Goal: Information Seeking & Learning: Learn about a topic

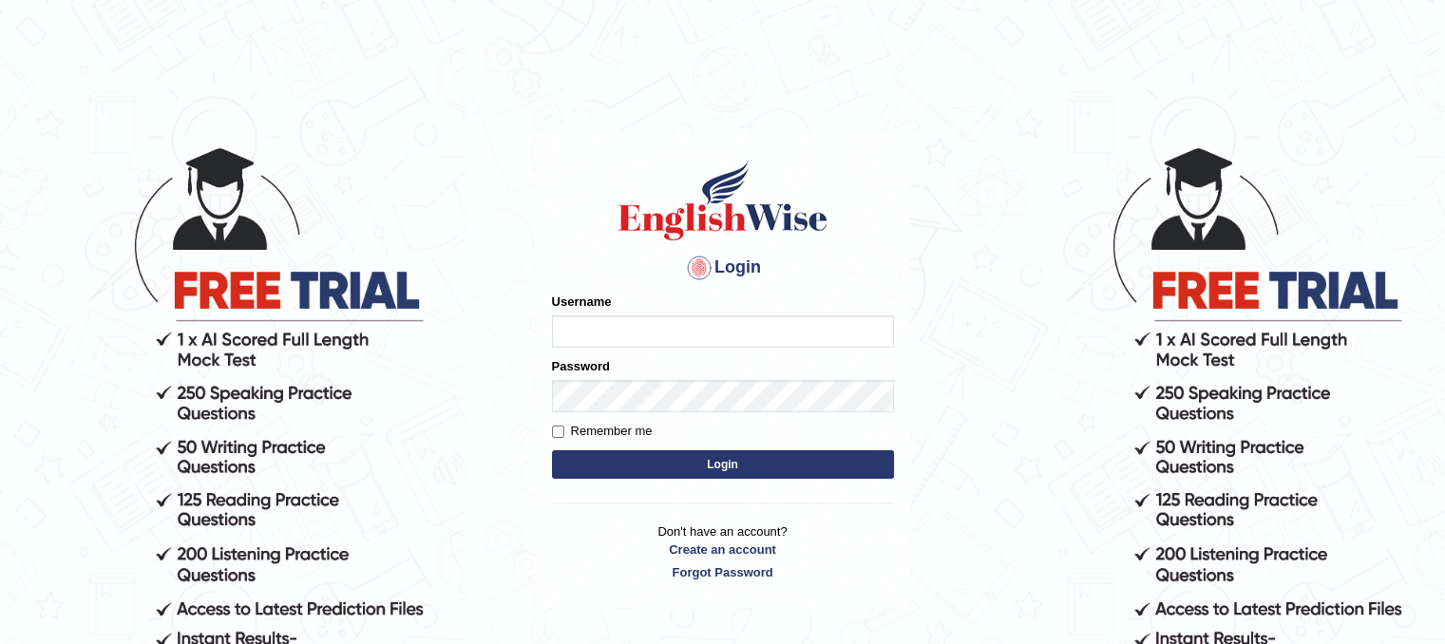
type input "PunamRijal"
click at [684, 464] on button "Login" at bounding box center [723, 464] width 342 height 28
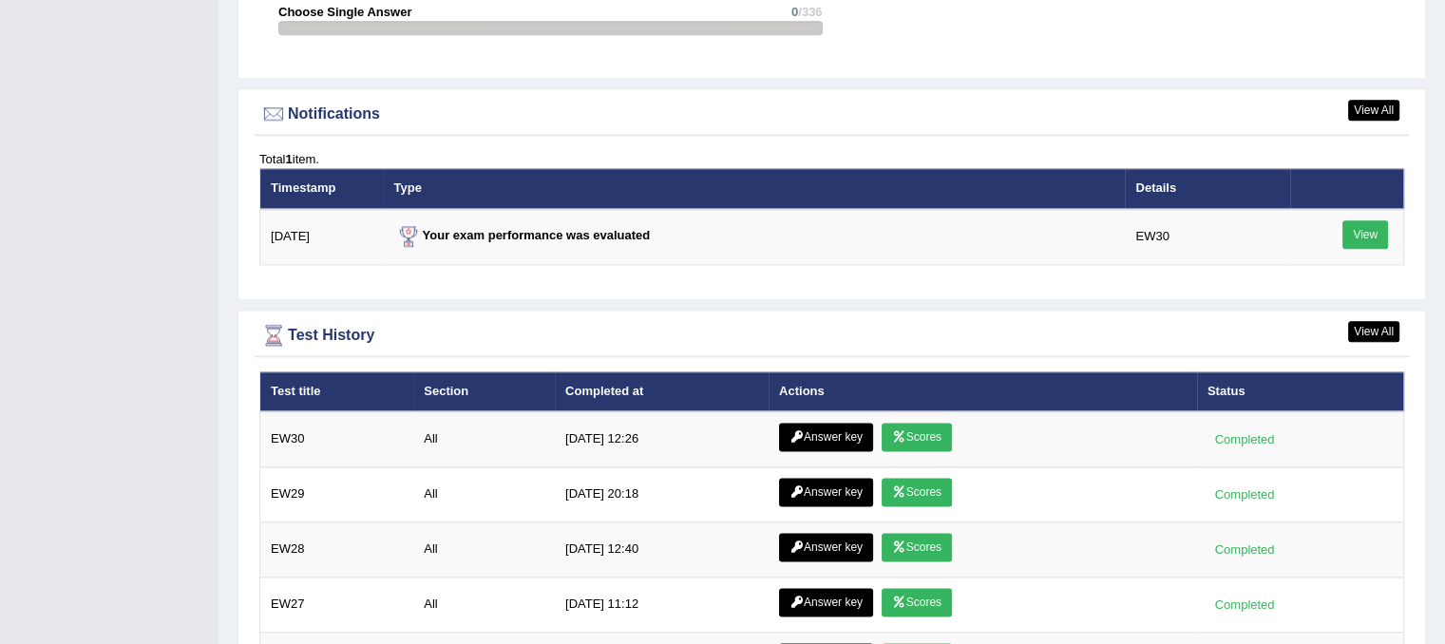
scroll to position [2538, 0]
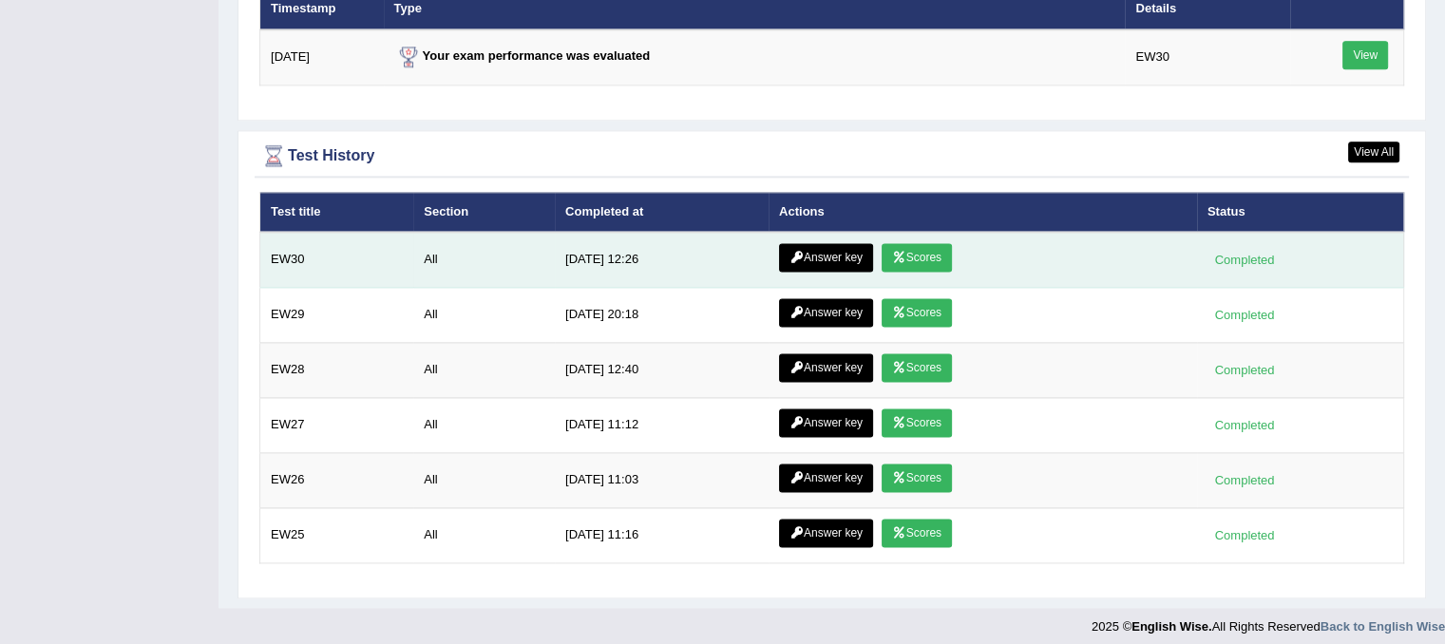
click at [908, 254] on link "Scores" at bounding box center [916, 257] width 70 height 28
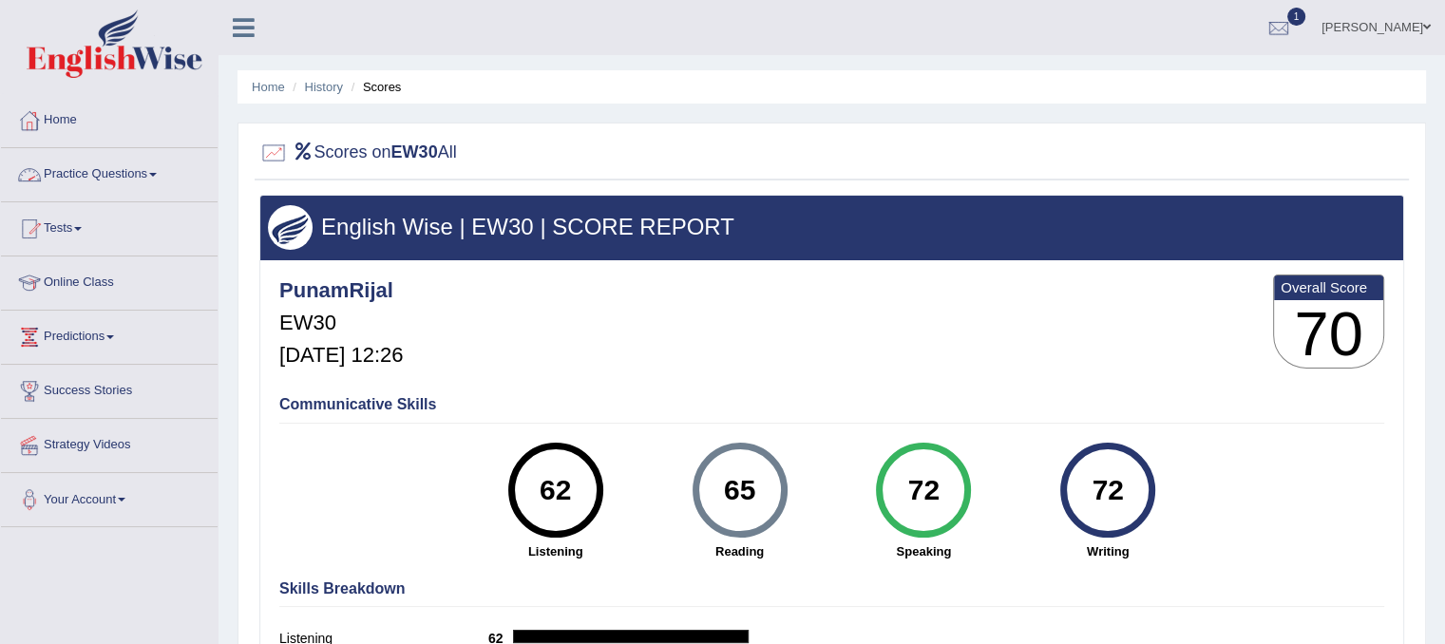
click at [141, 161] on link "Practice Questions" at bounding box center [109, 171] width 217 height 47
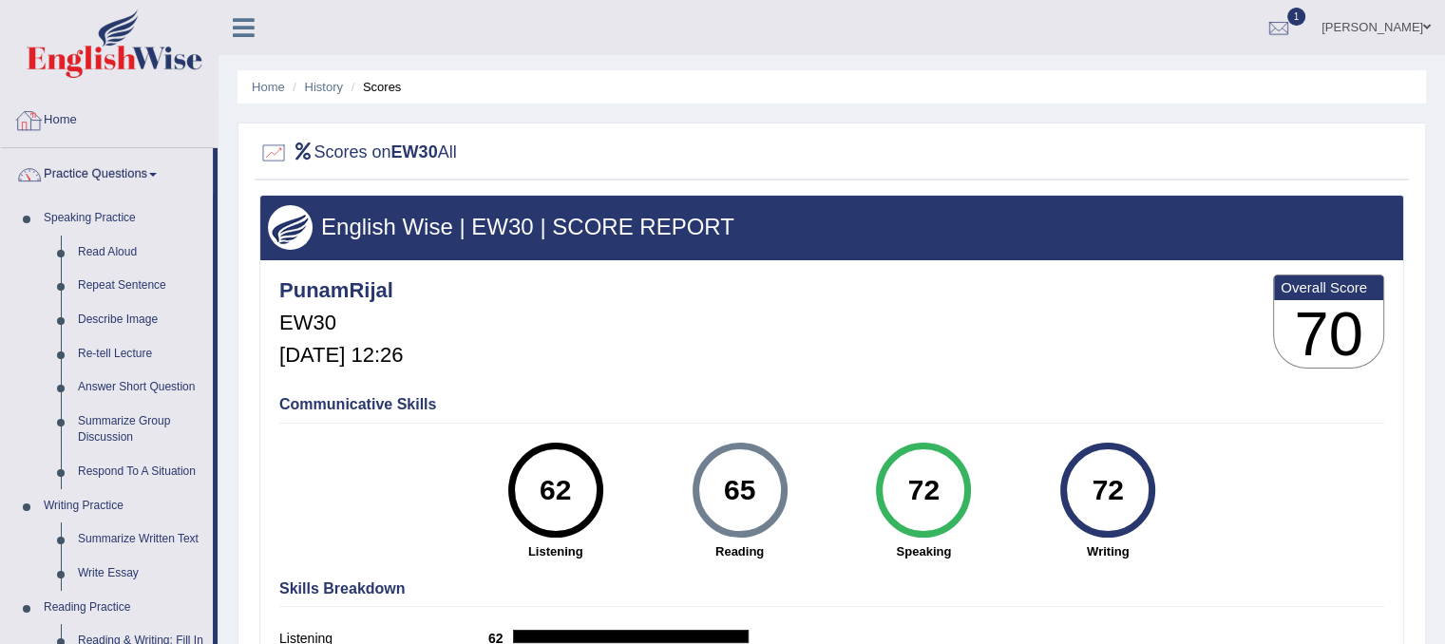
click at [70, 127] on link "Home" at bounding box center [109, 117] width 217 height 47
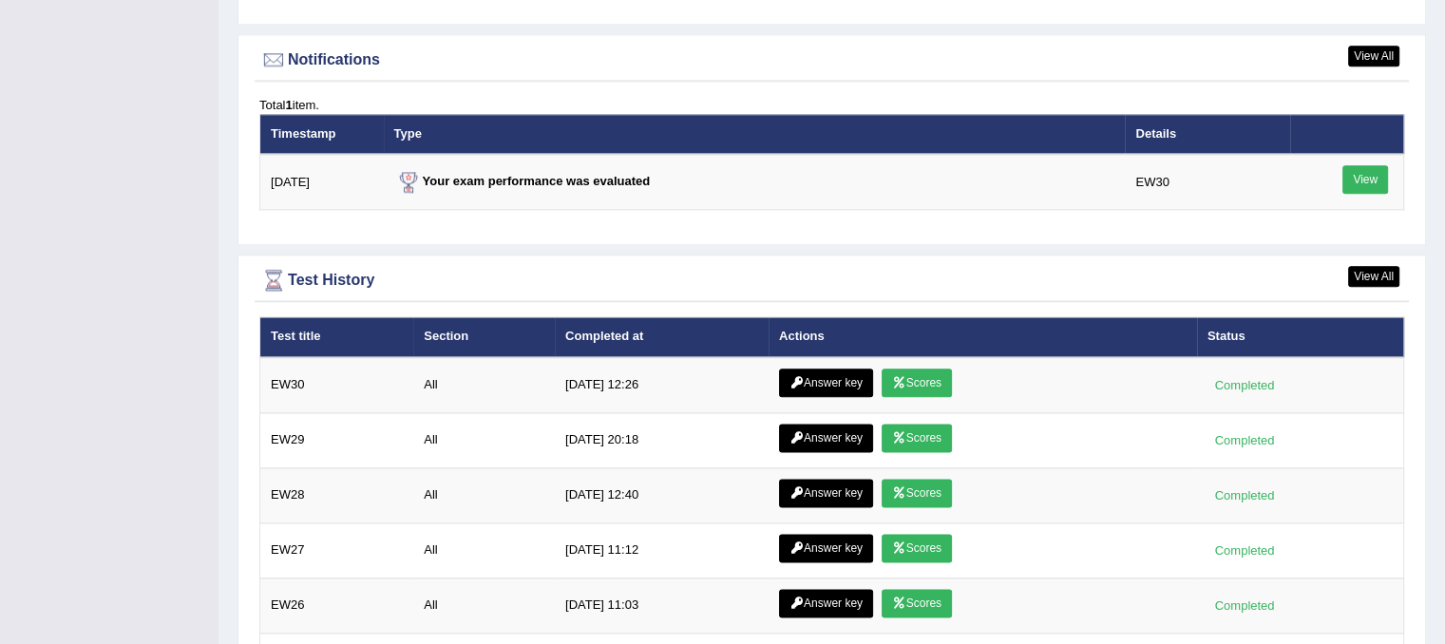
scroll to position [2417, 0]
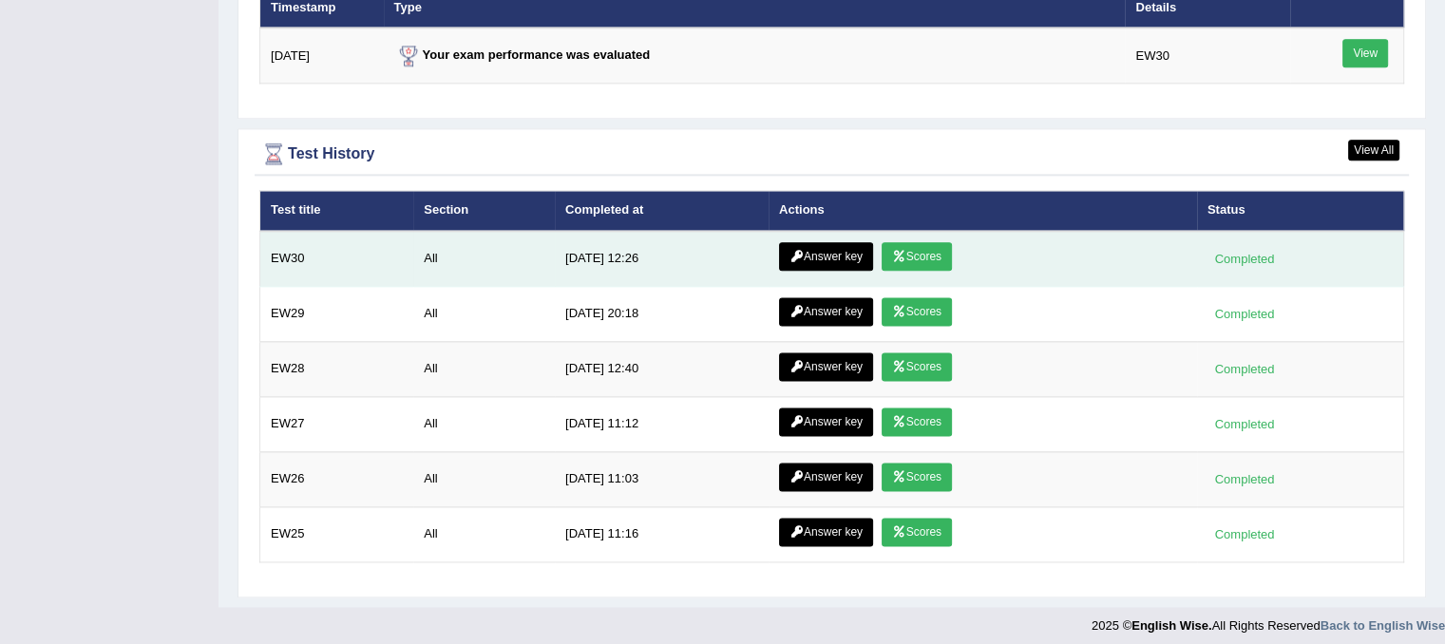
click at [810, 244] on link "Answer key" at bounding box center [826, 256] width 94 height 28
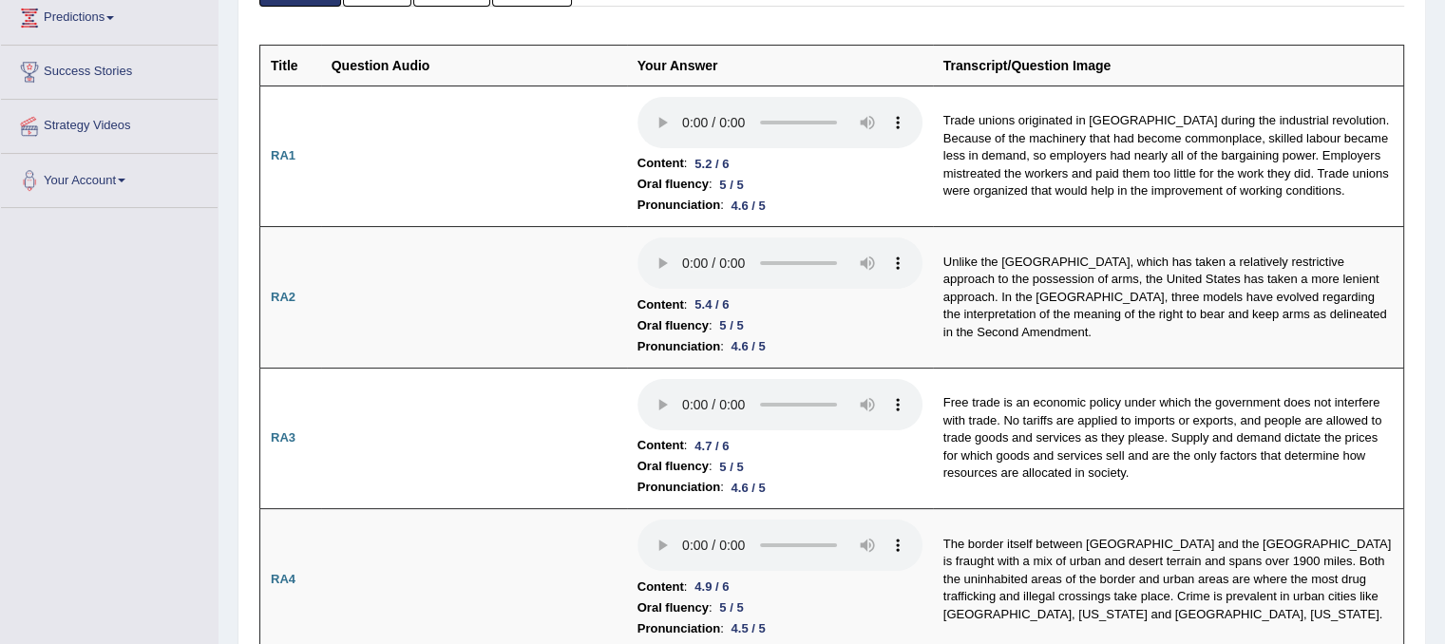
scroll to position [171, 0]
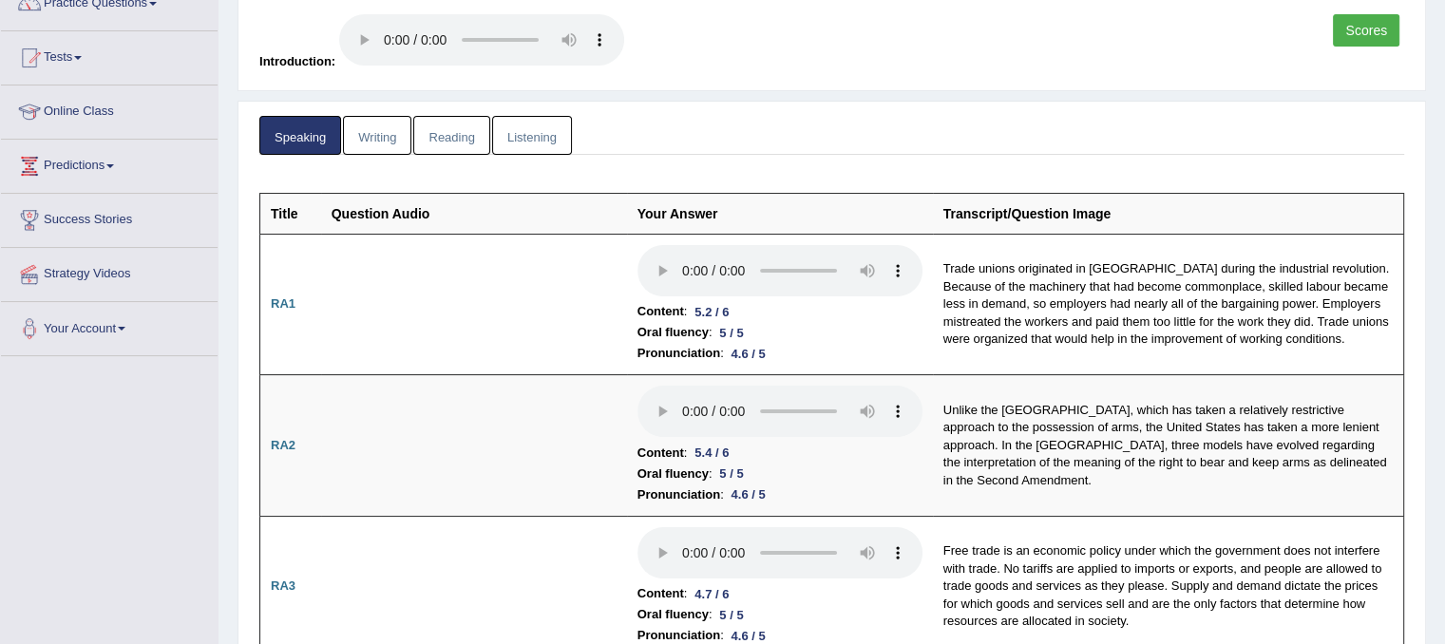
click at [451, 125] on link "Reading" at bounding box center [451, 135] width 76 height 39
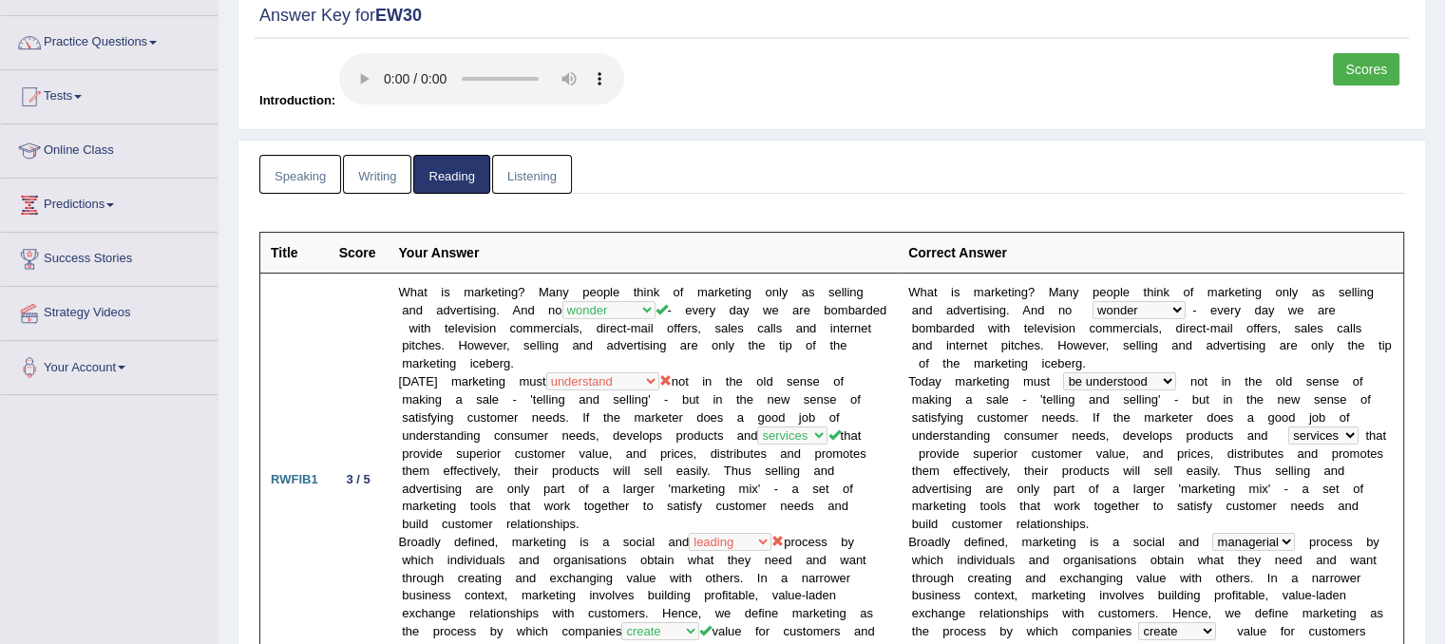
scroll to position [0, 0]
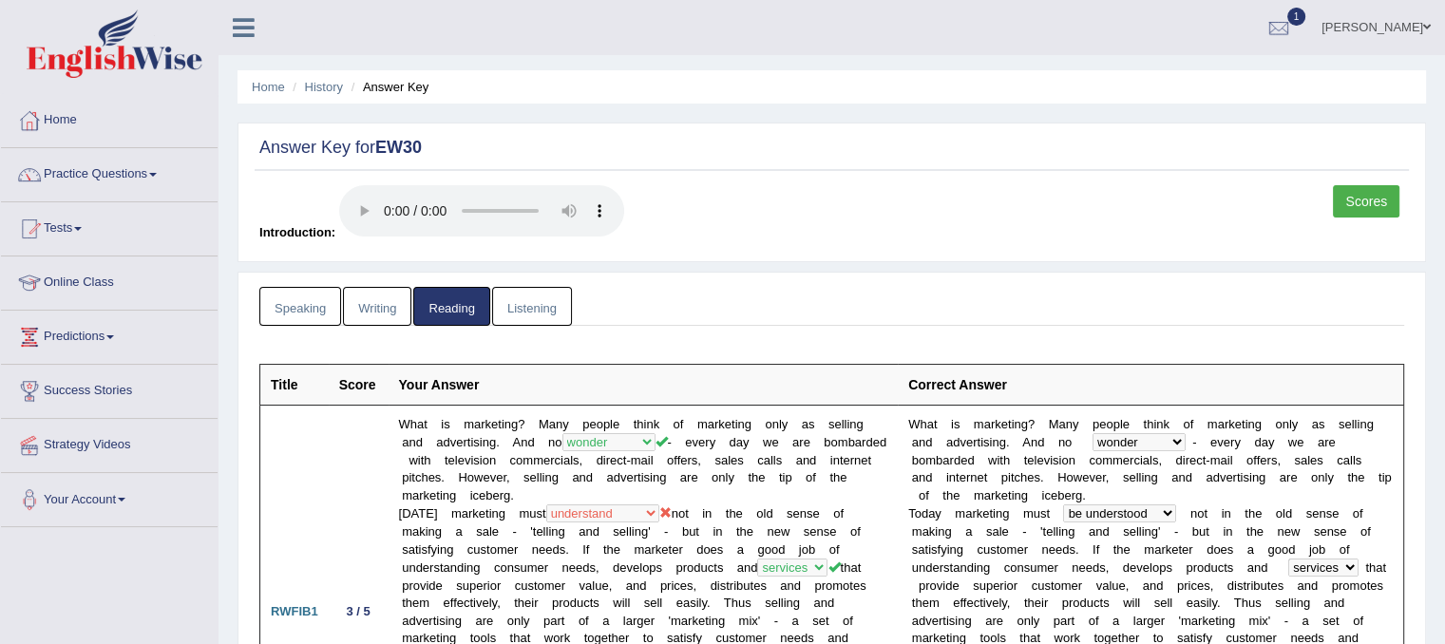
click at [525, 293] on link "Listening" at bounding box center [532, 306] width 80 height 39
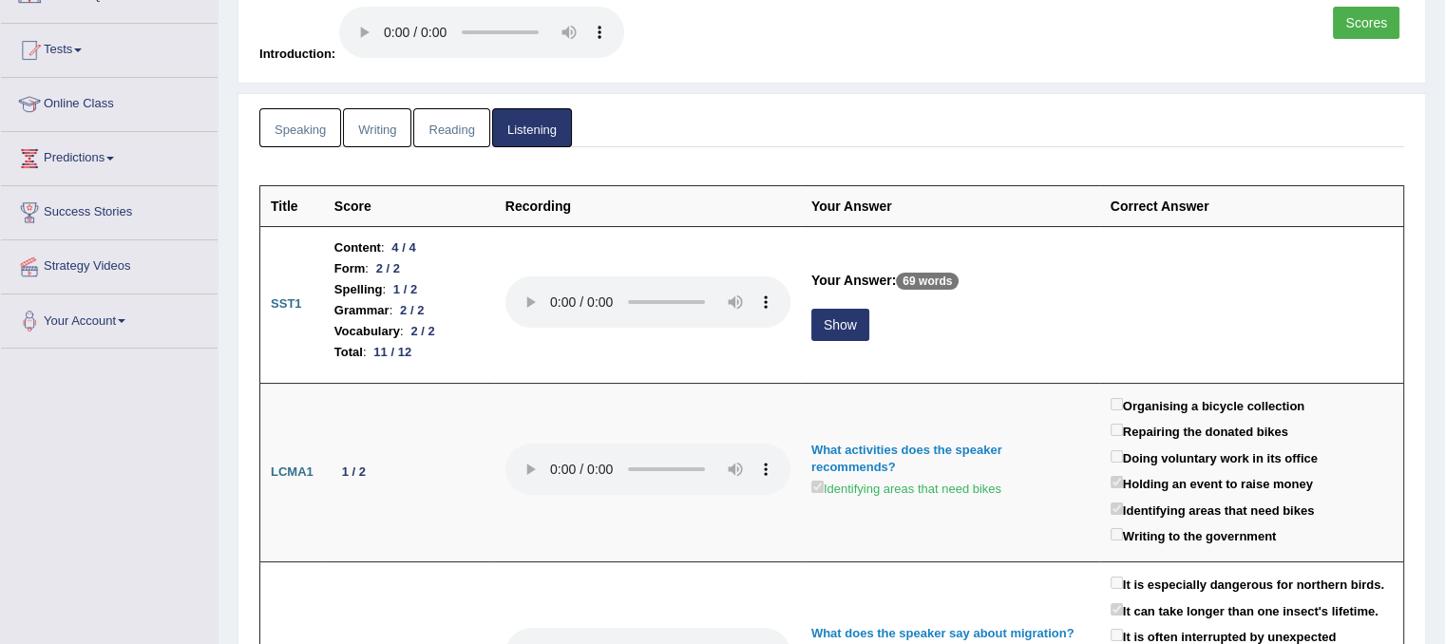
scroll to position [152, 0]
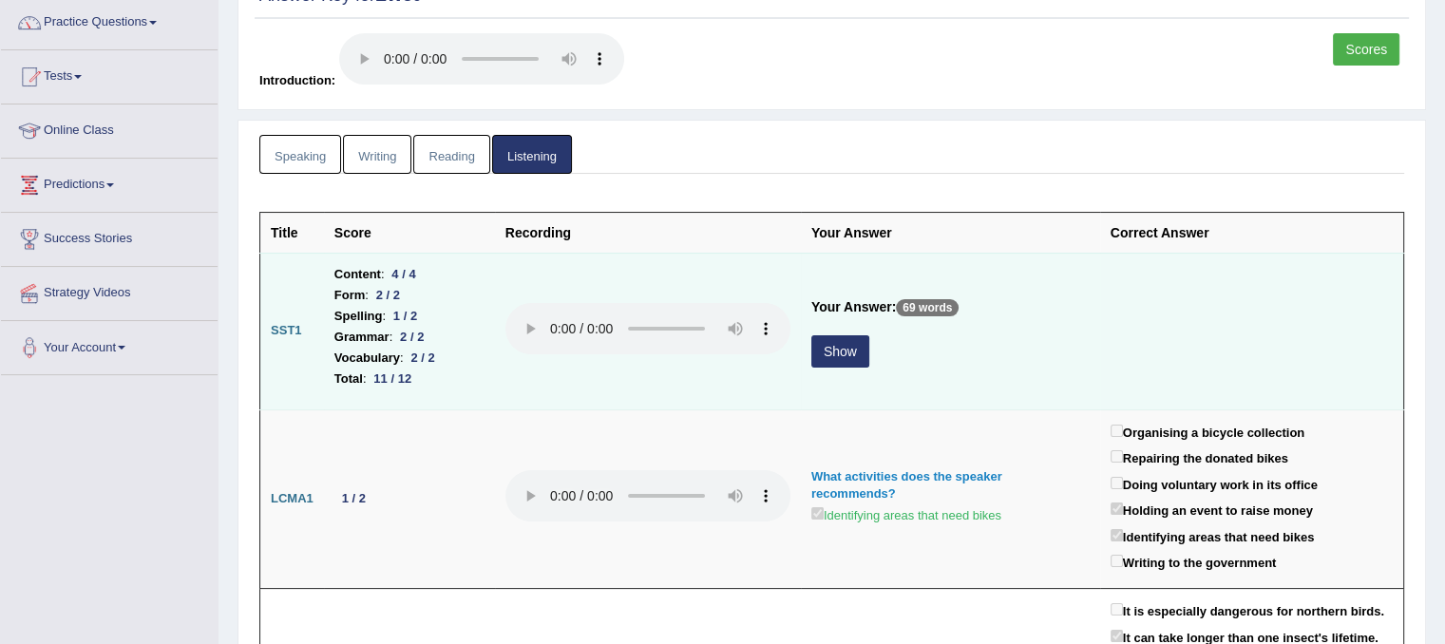
click at [834, 358] on button "Show" at bounding box center [840, 351] width 58 height 32
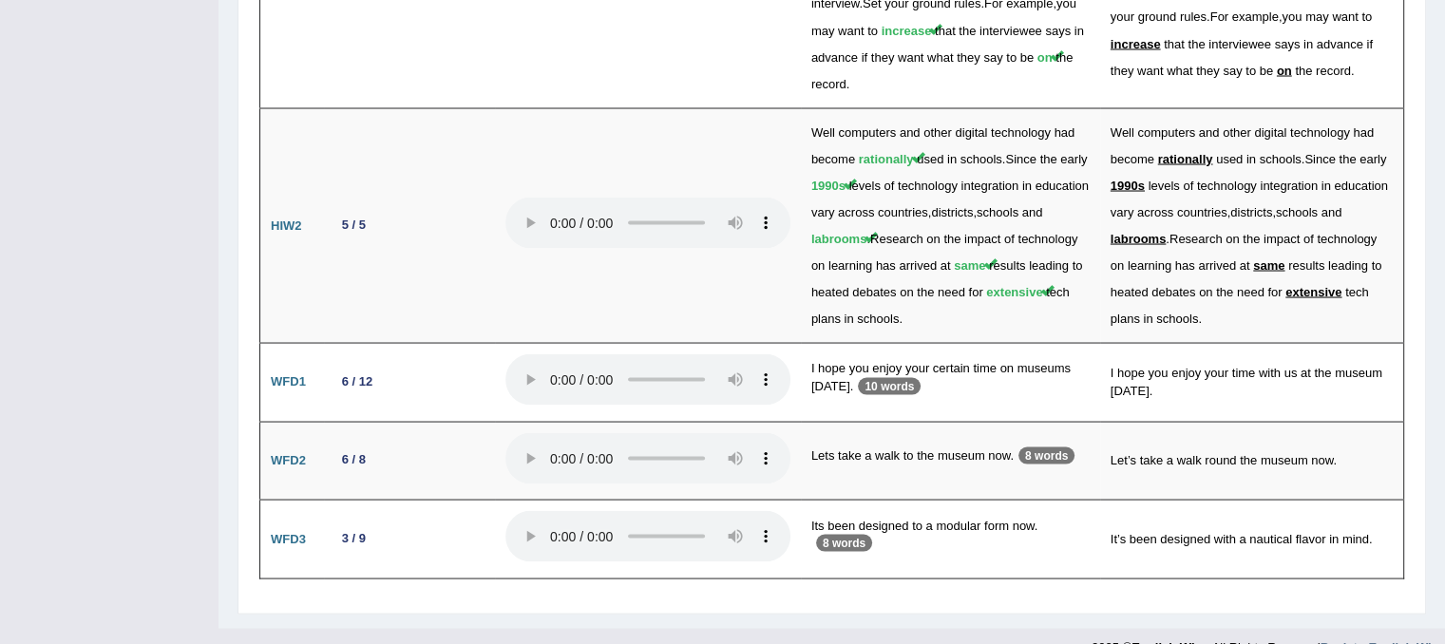
scroll to position [3596, 0]
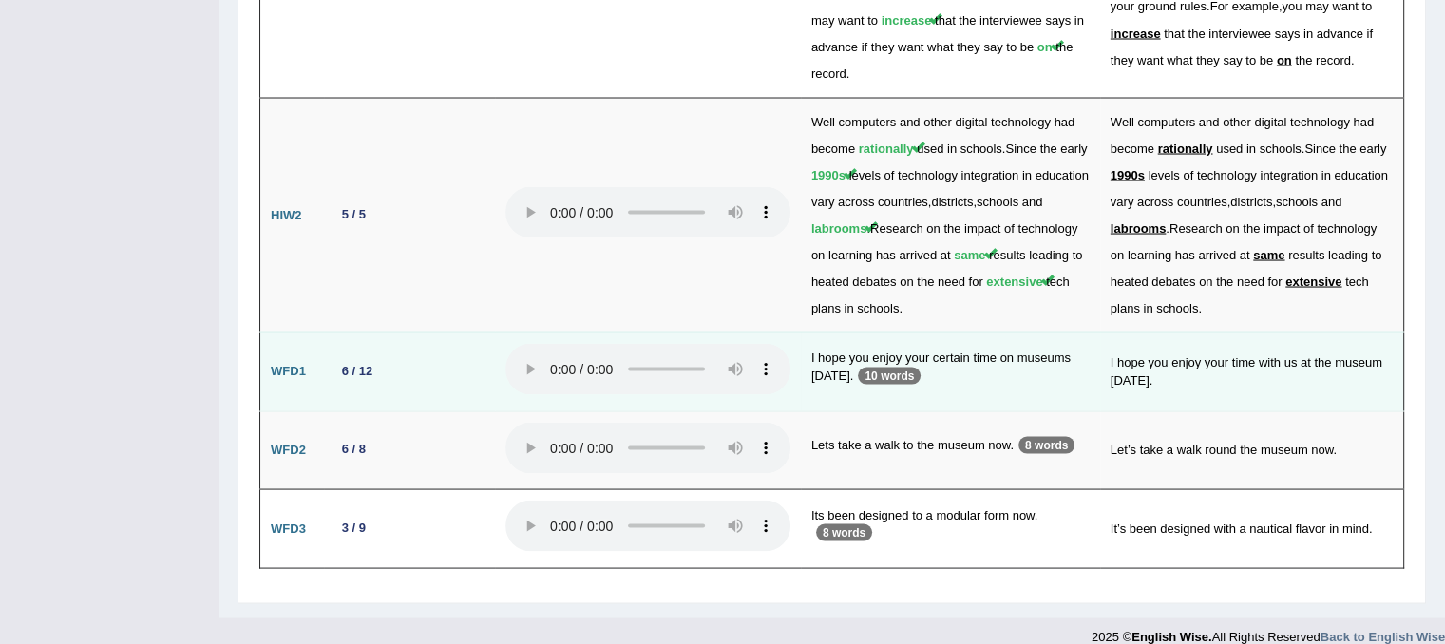
click at [1367, 343] on td "I hope you enjoy your time with us at the museum [DATE]." at bounding box center [1252, 370] width 304 height 79
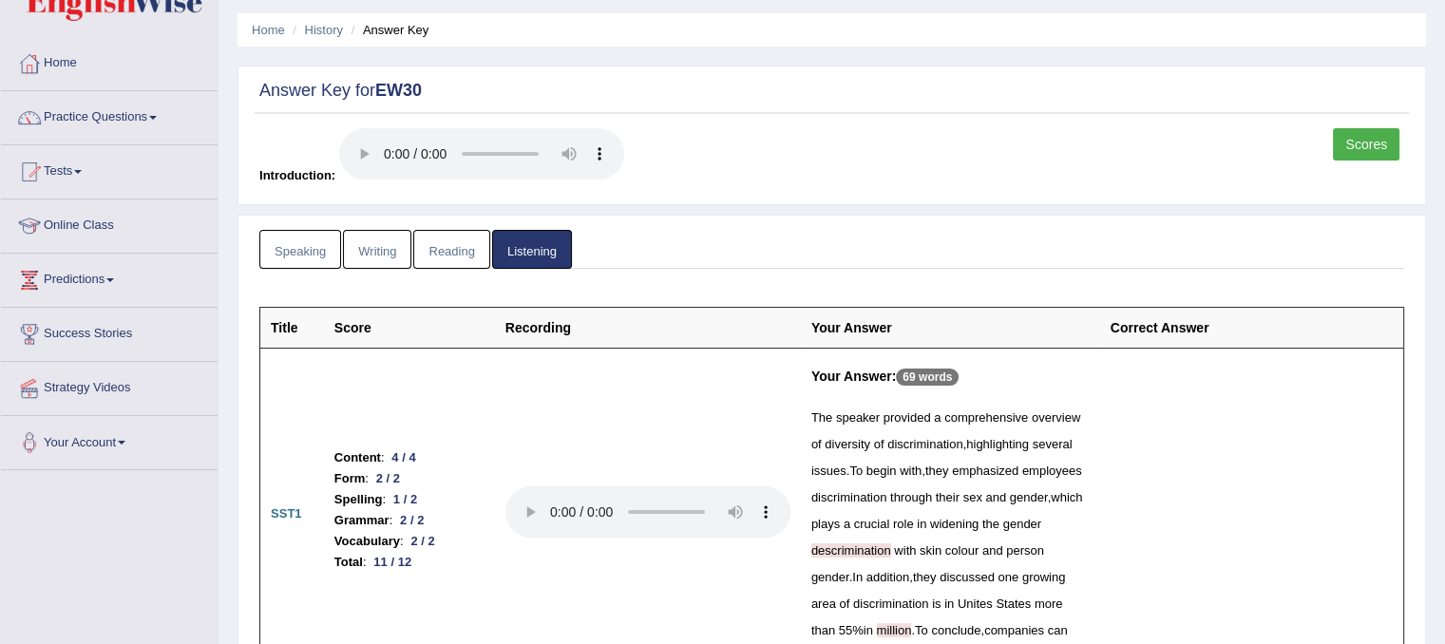
scroll to position [51, 0]
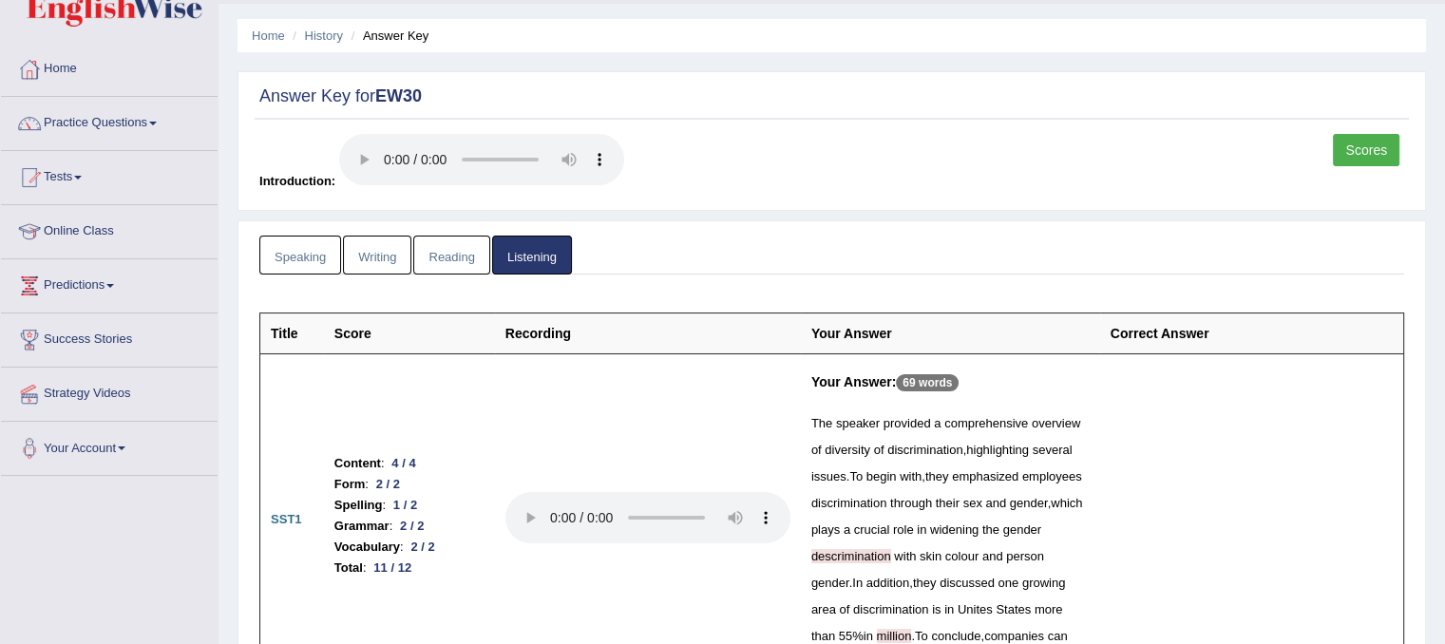
click at [368, 252] on link "Writing" at bounding box center [377, 255] width 68 height 39
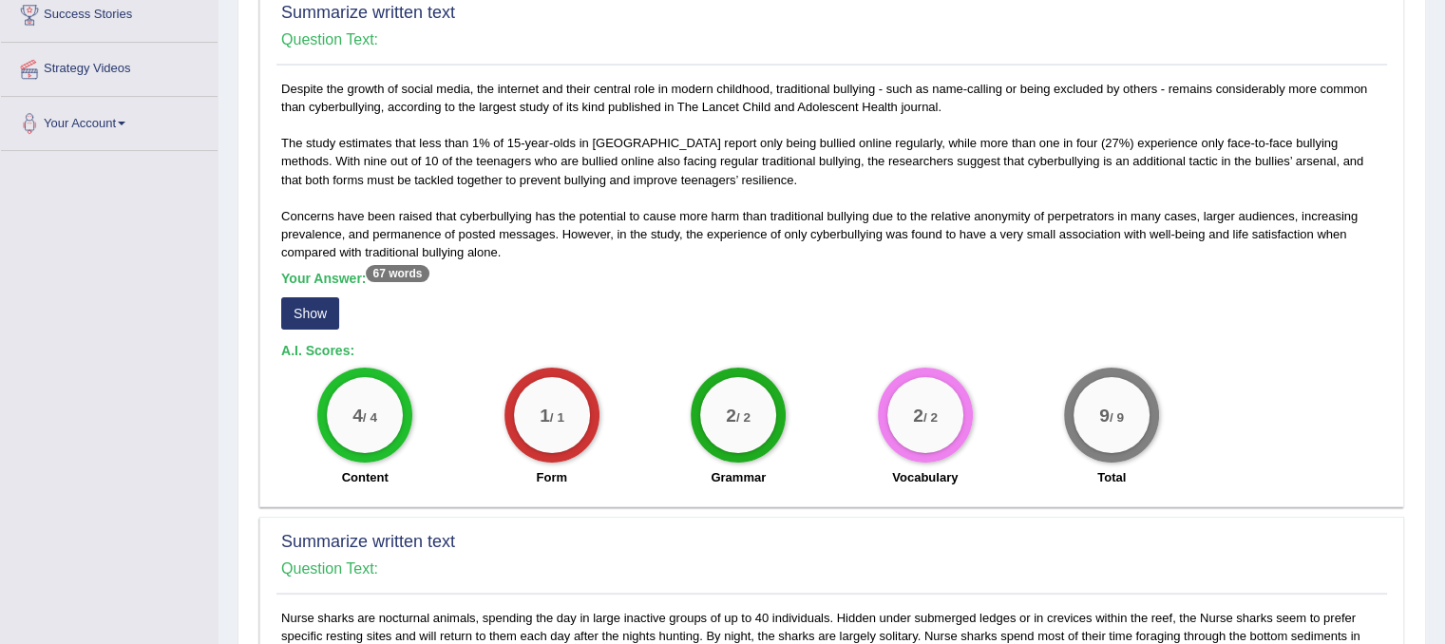
scroll to position [373, 0]
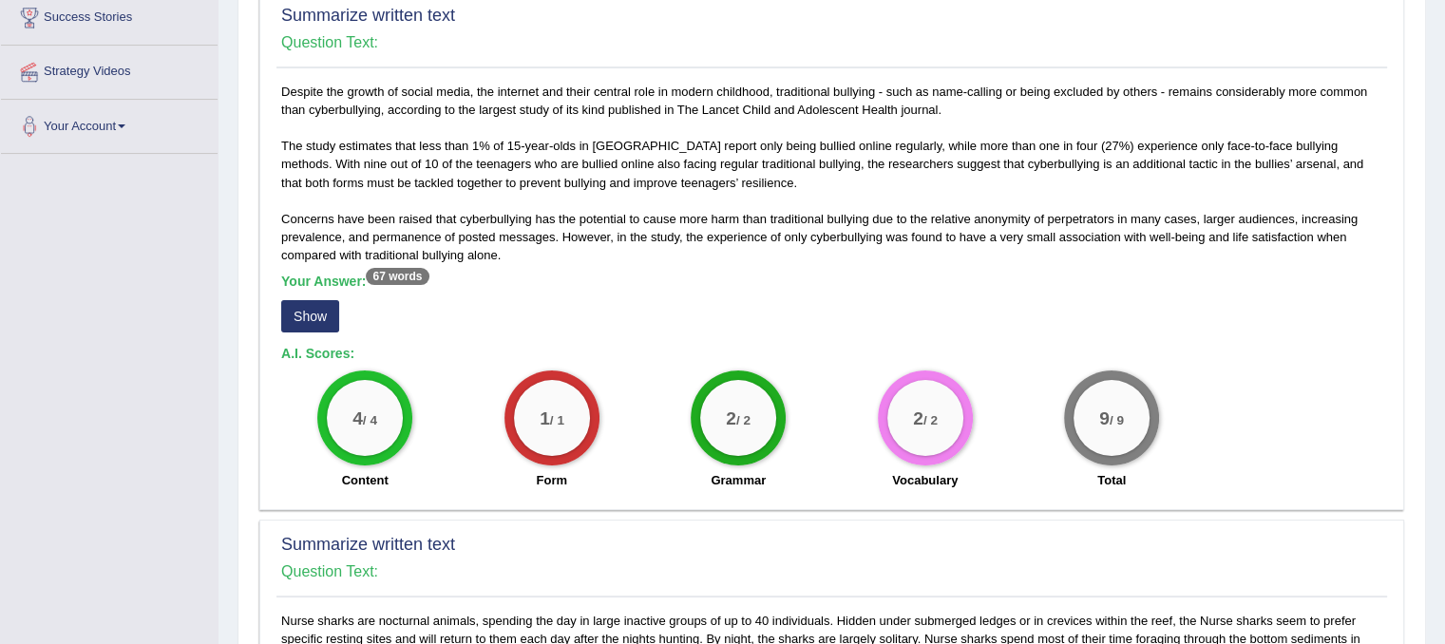
click at [313, 316] on button "Show" at bounding box center [310, 316] width 58 height 32
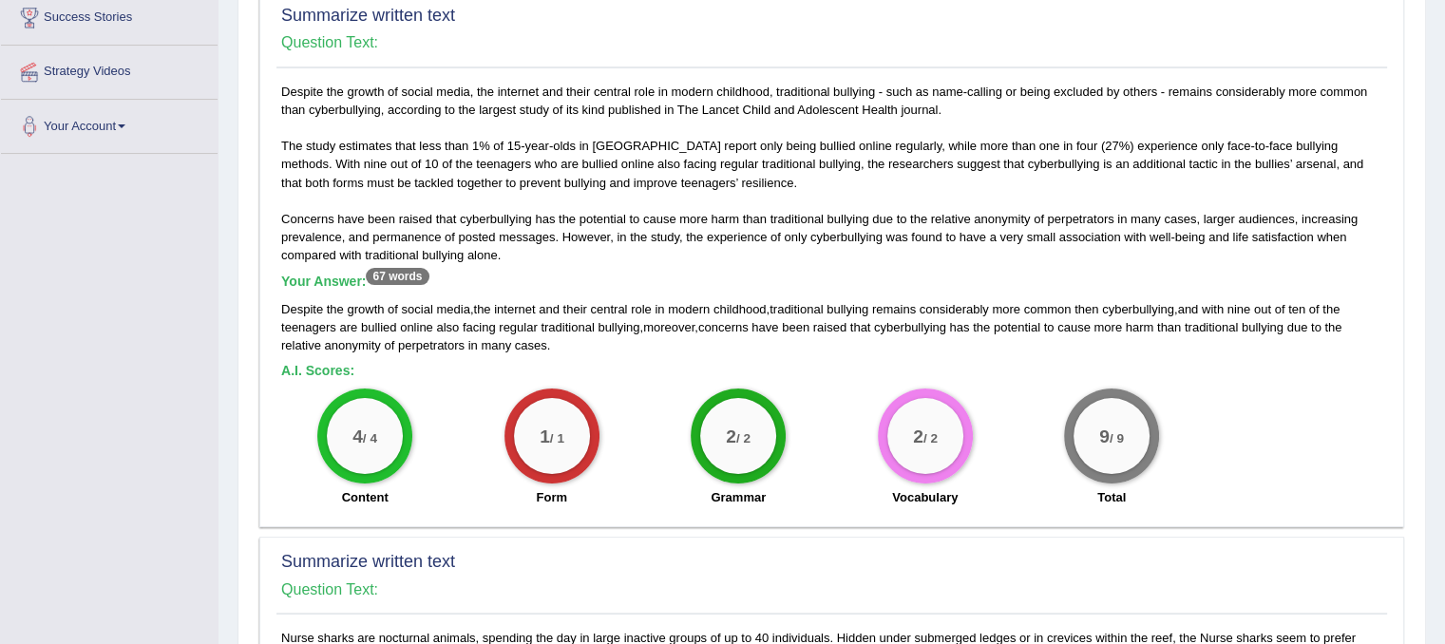
click at [986, 274] on h5 "Your Answer: 67 words" at bounding box center [831, 282] width 1101 height 17
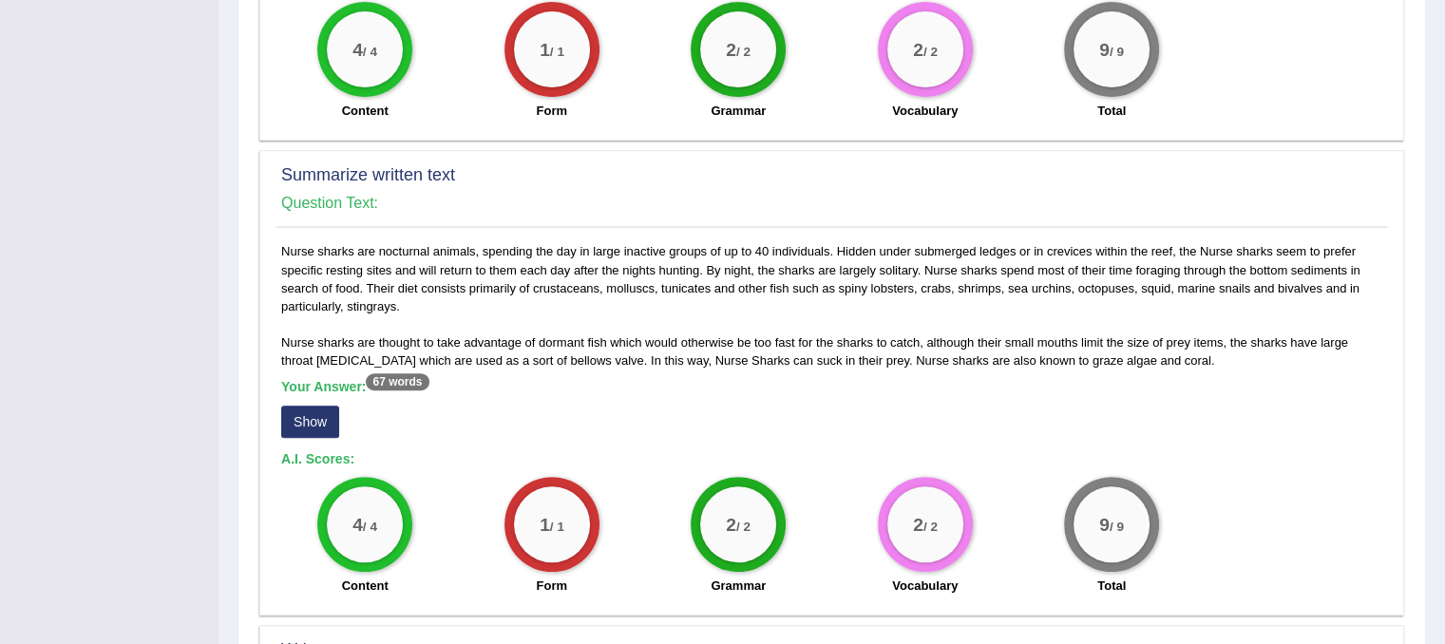
scroll to position [775, 0]
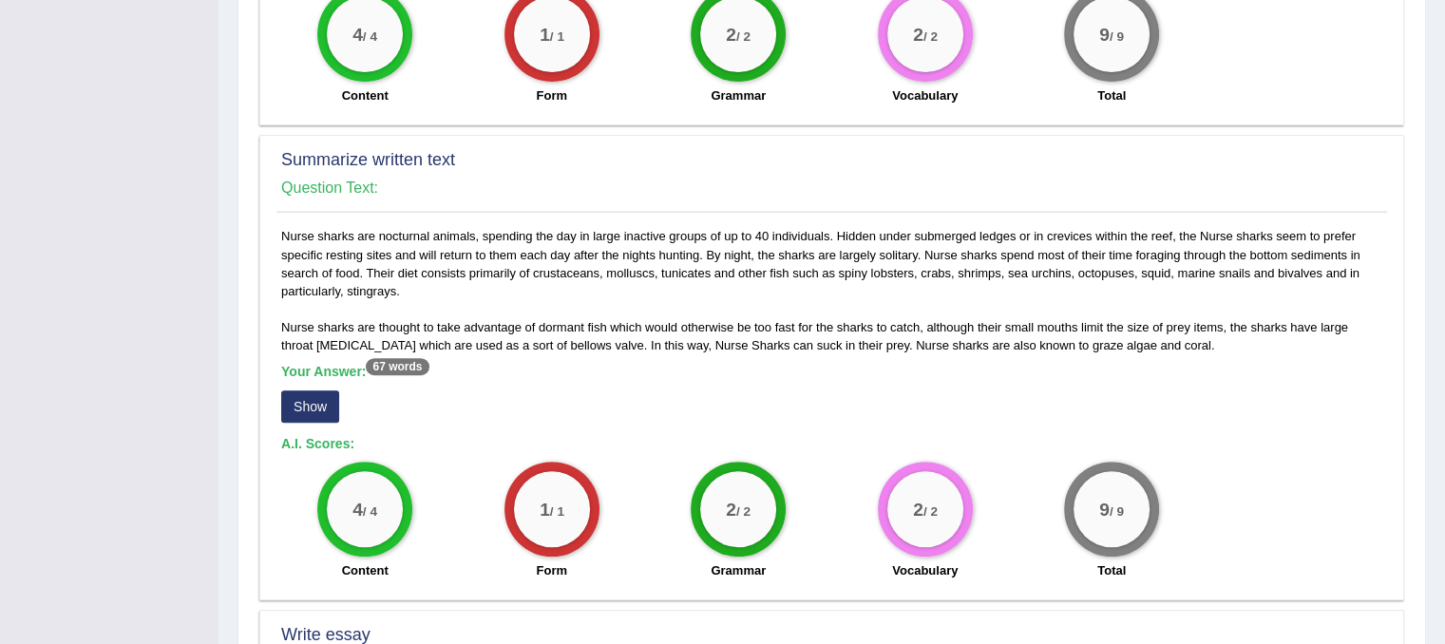
click at [307, 404] on button "Show" at bounding box center [310, 406] width 58 height 32
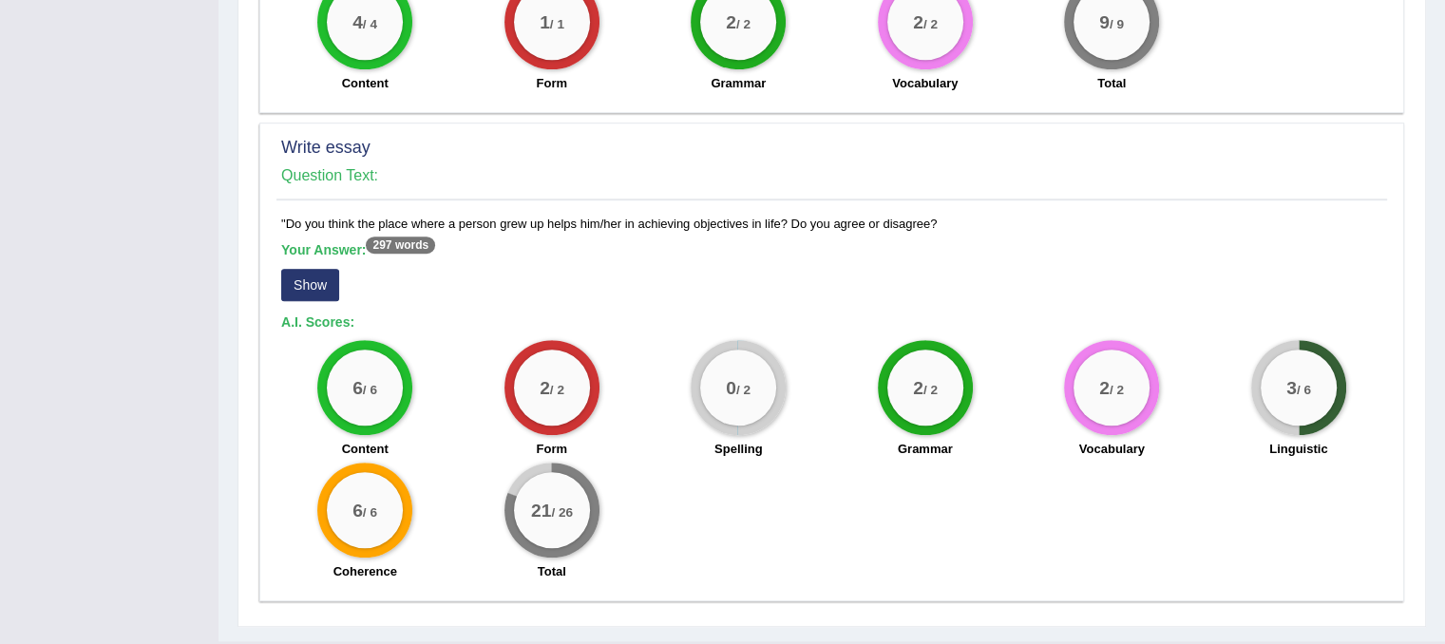
scroll to position [1266, 0]
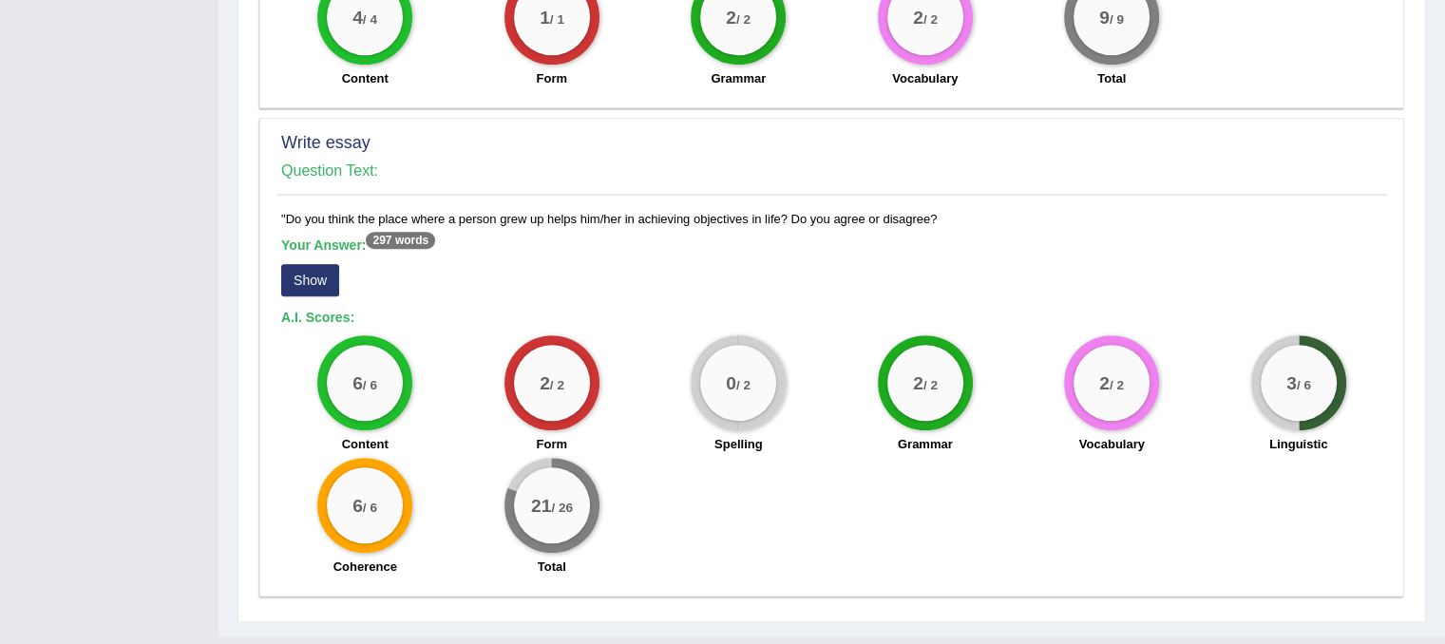
click at [313, 282] on button "Show" at bounding box center [310, 280] width 58 height 32
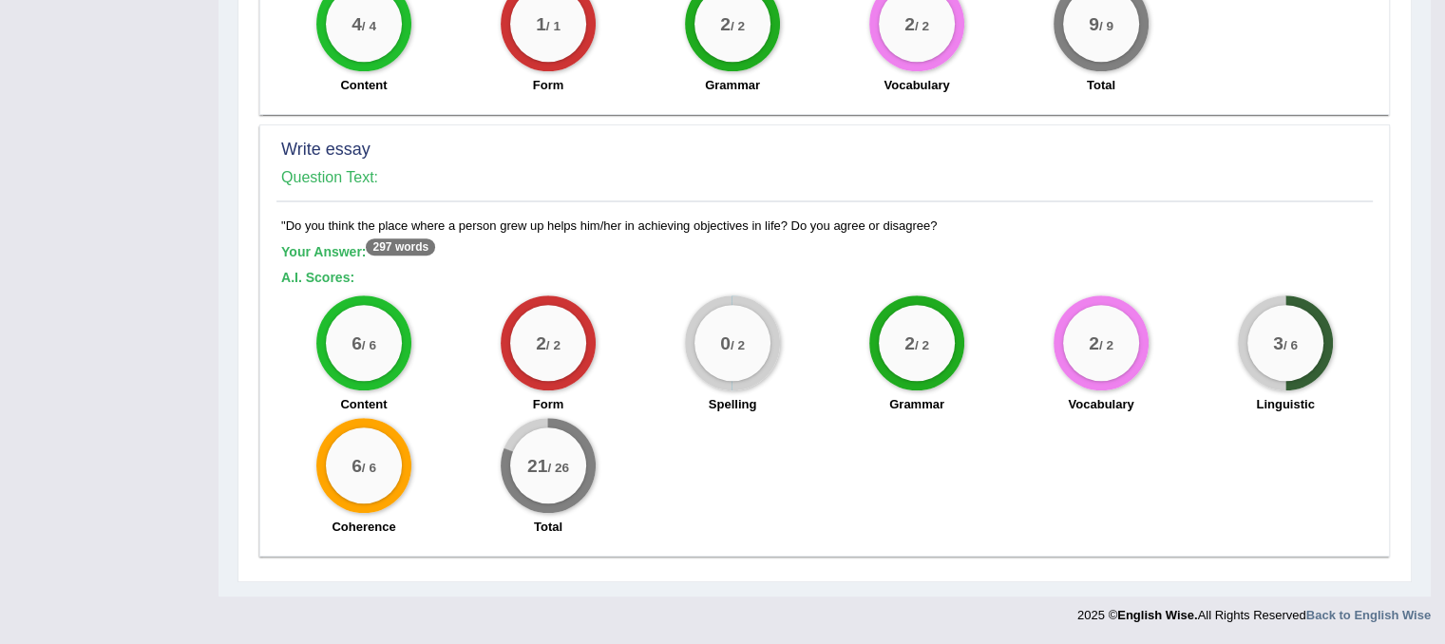
scroll to position [1258, 0]
